Goal: Transaction & Acquisition: Download file/media

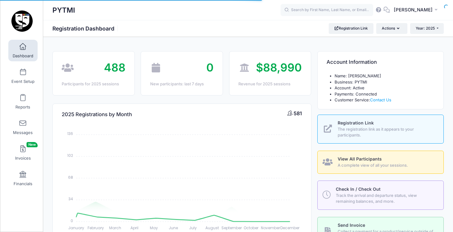
select select
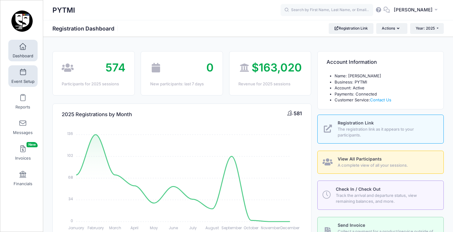
click at [22, 79] on span "Event Setup" at bounding box center [22, 81] width 23 height 5
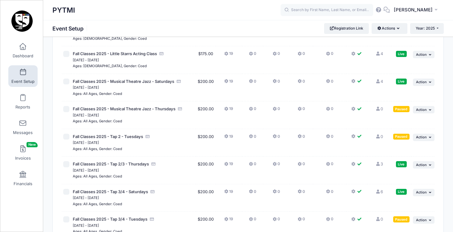
scroll to position [1898, 0]
click at [23, 176] on span at bounding box center [23, 174] width 0 height 7
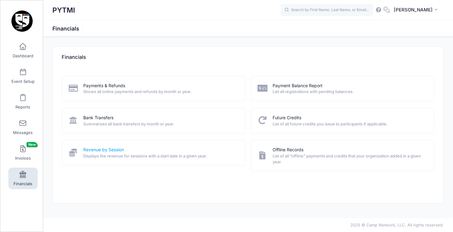
click at [106, 148] on link "Revenue by Session" at bounding box center [103, 150] width 41 height 6
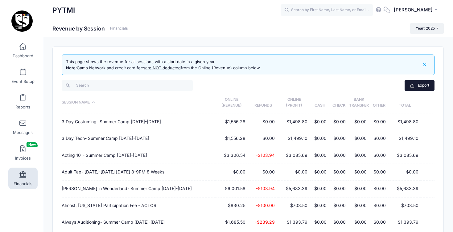
click at [427, 82] on button "Export" at bounding box center [420, 85] width 30 height 10
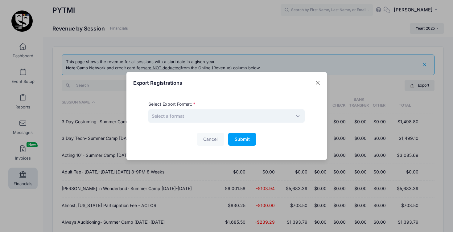
click at [251, 121] on span "Select a format" at bounding box center [226, 115] width 156 height 13
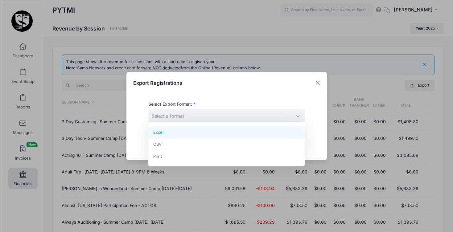
select select "excel"
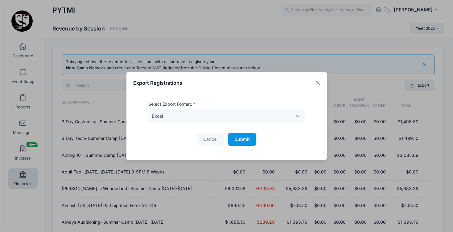
click at [243, 140] on span "Submit" at bounding box center [242, 139] width 15 height 5
